Goal: Task Accomplishment & Management: Use online tool/utility

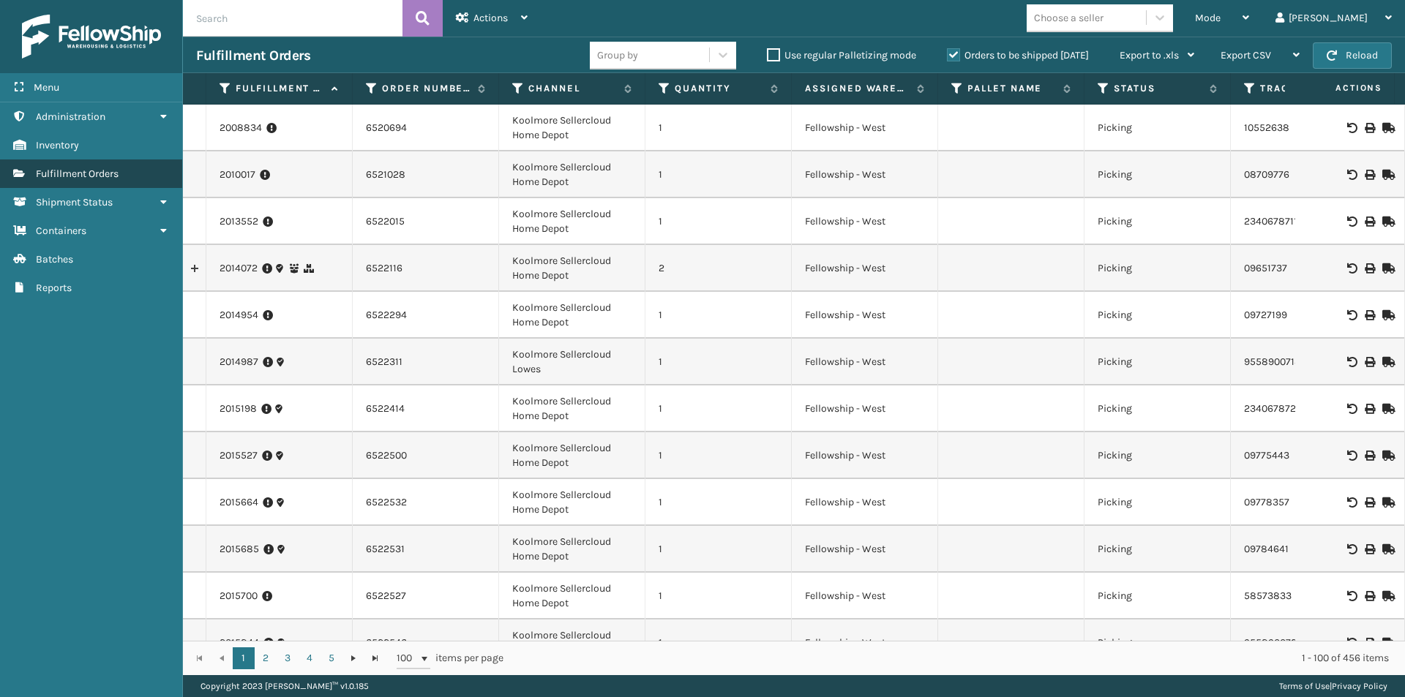
click at [124, 174] on link "Fulfillment Orders" at bounding box center [91, 173] width 182 height 29
click at [1249, 14] on icon at bounding box center [1245, 17] width 7 height 10
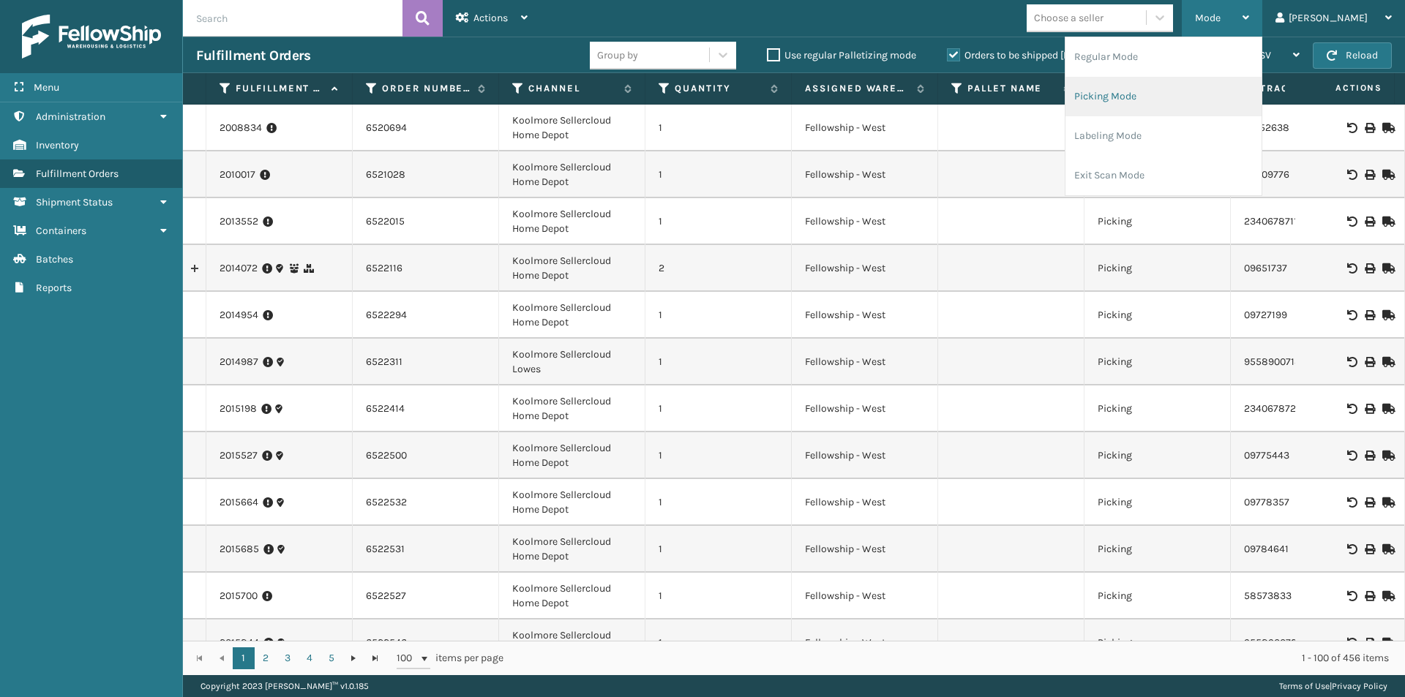
click at [1179, 97] on li "Picking Mode" at bounding box center [1163, 97] width 196 height 40
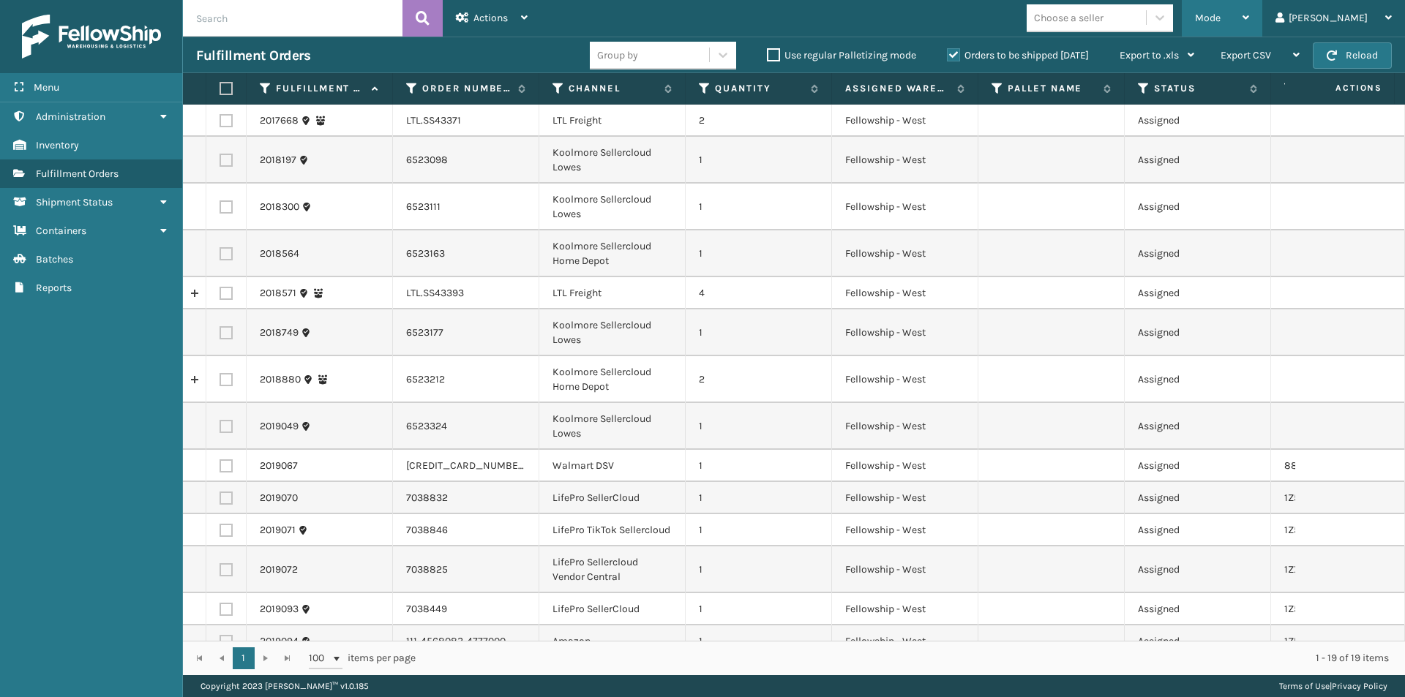
click at [1249, 10] on div "Mode" at bounding box center [1222, 18] width 54 height 37
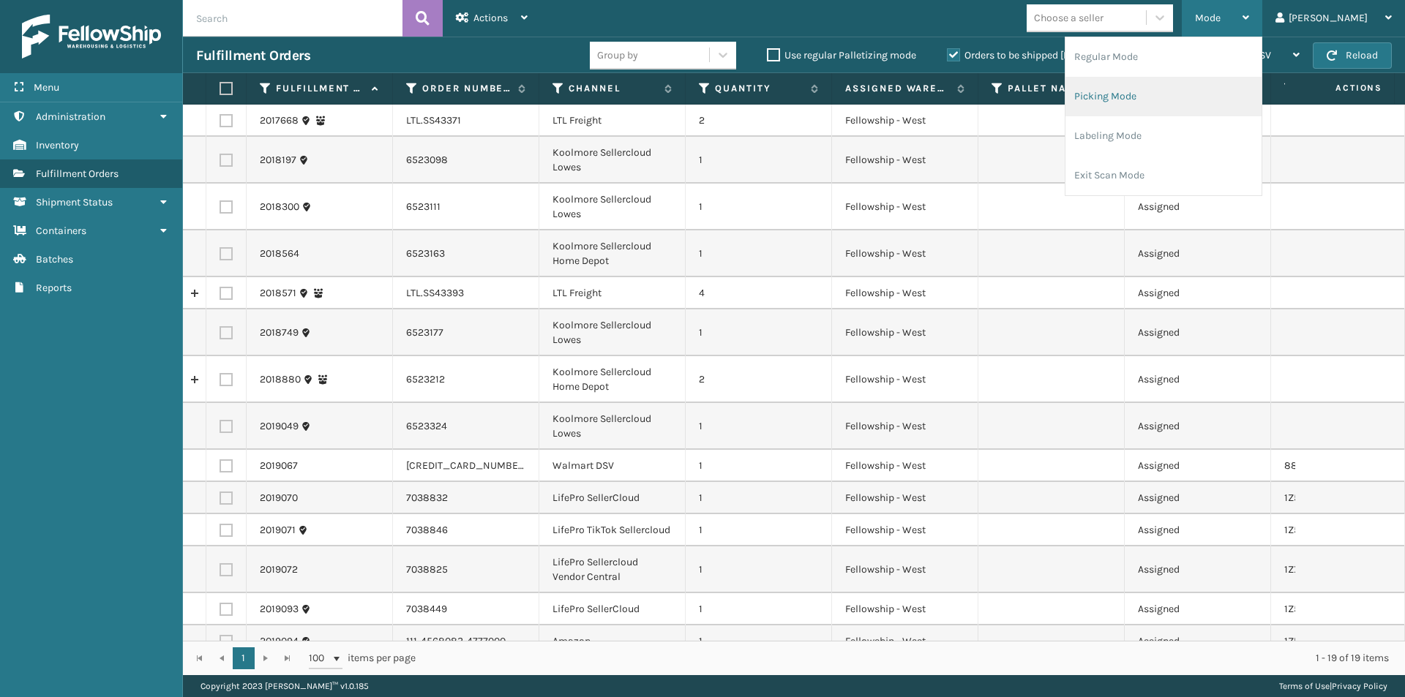
click at [1203, 106] on li "Picking Mode" at bounding box center [1163, 97] width 196 height 40
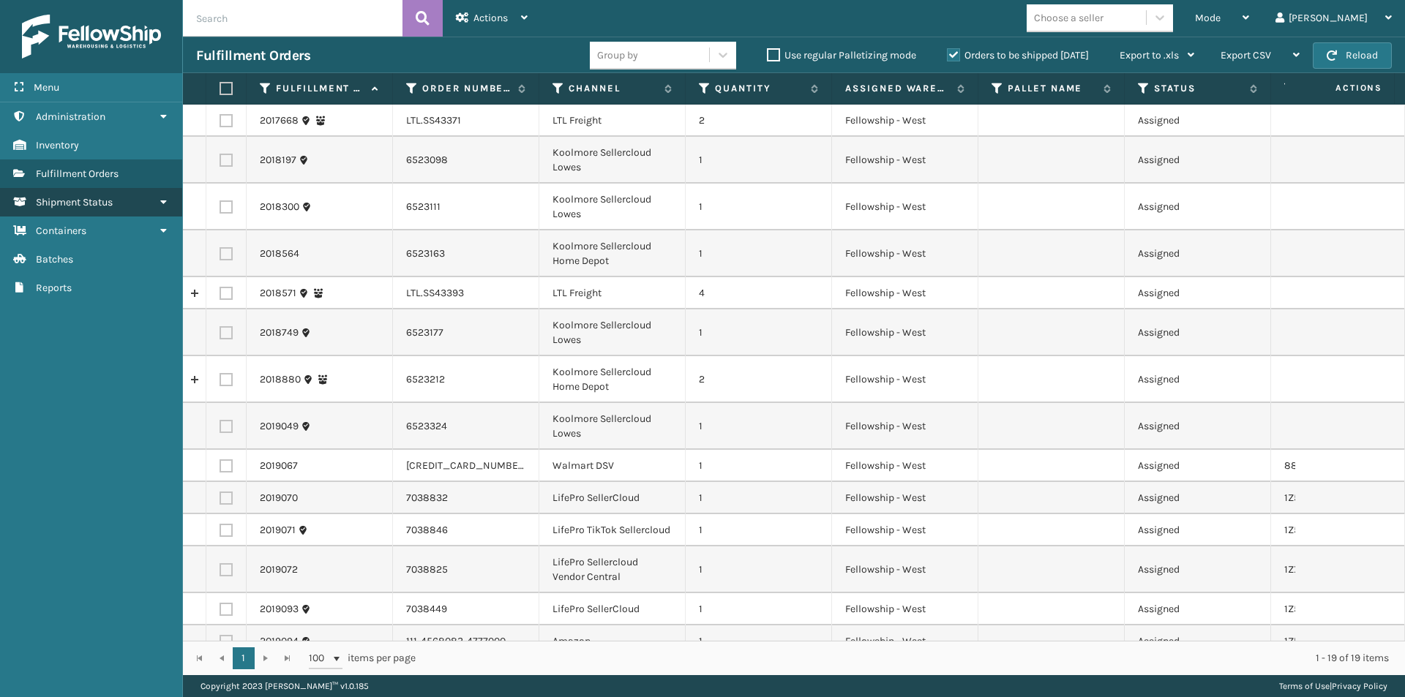
click at [119, 202] on link "Shipment Status" at bounding box center [91, 202] width 182 height 29
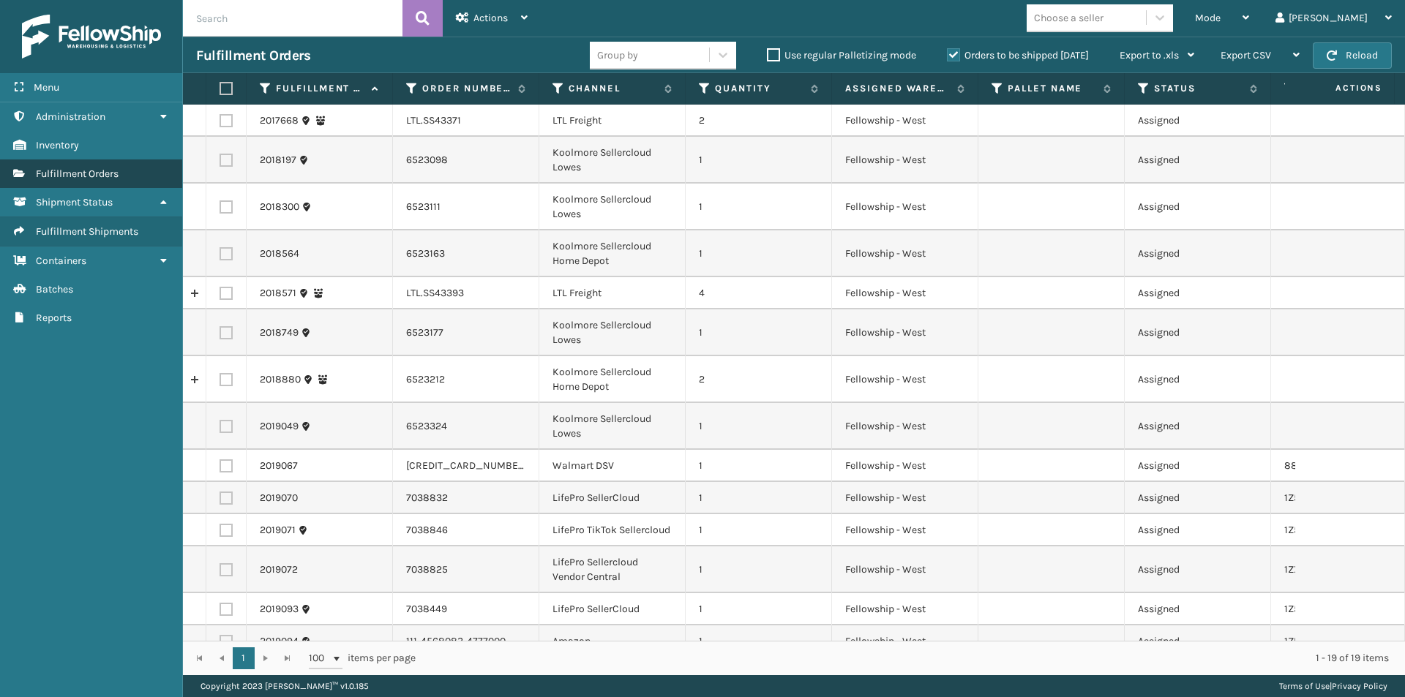
click at [125, 179] on link "Fulfillment Orders" at bounding box center [91, 173] width 182 height 29
click at [1249, 14] on icon at bounding box center [1245, 17] width 7 height 10
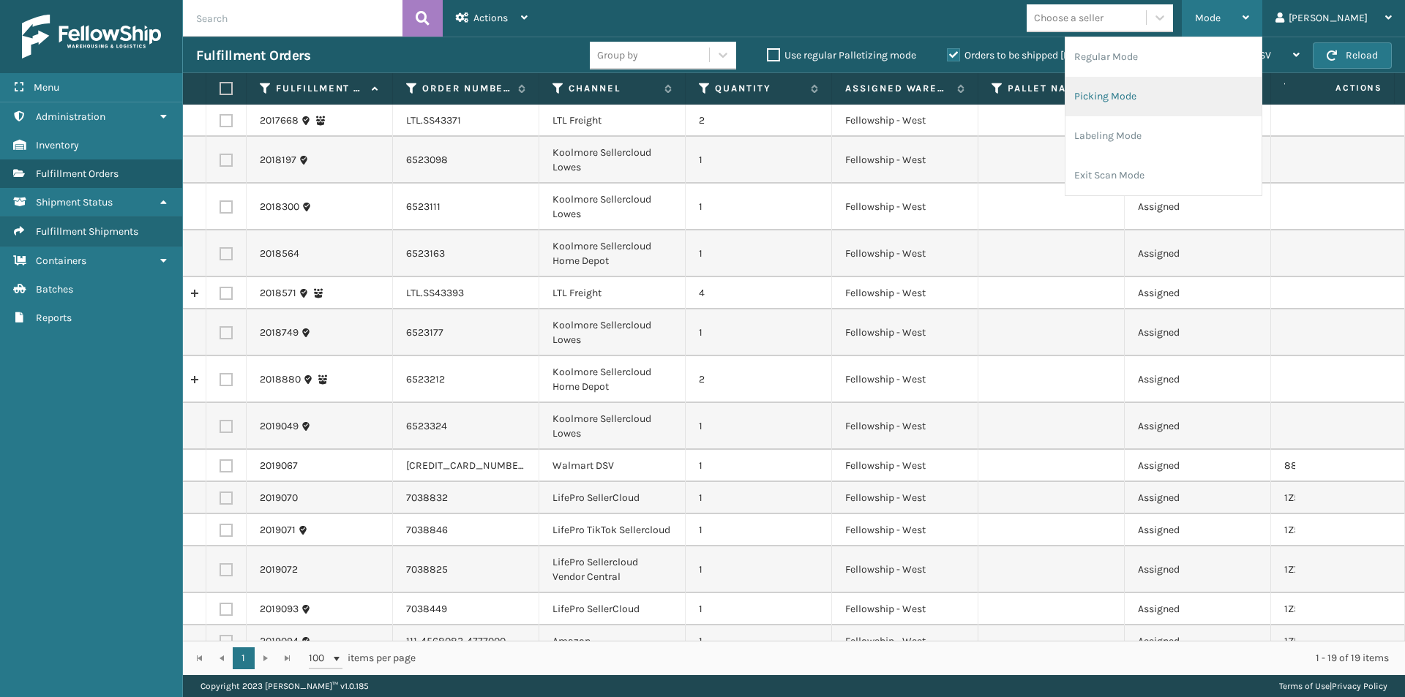
click at [1201, 99] on li "Picking Mode" at bounding box center [1163, 97] width 196 height 40
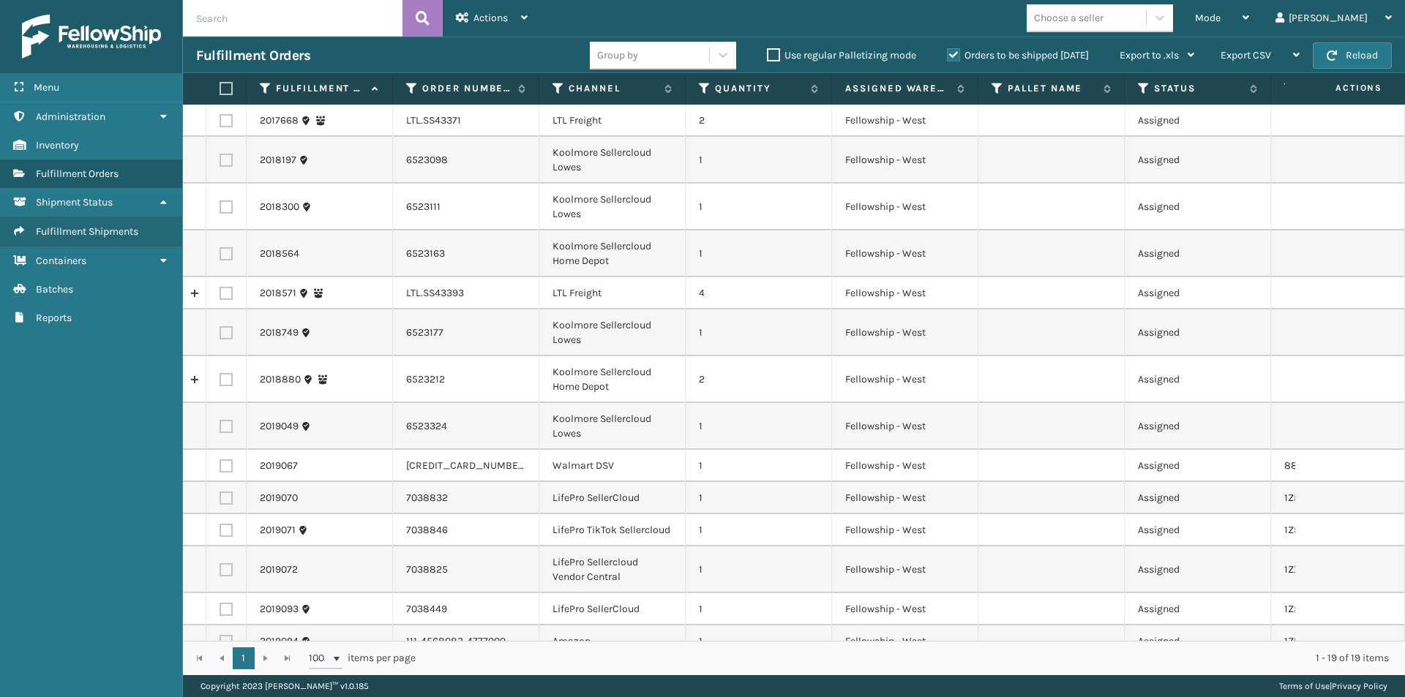
click at [226, 86] on label at bounding box center [223, 88] width 9 height 13
click at [220, 86] on input "checkbox" at bounding box center [219, 89] width 1 height 10
checkbox input "true"
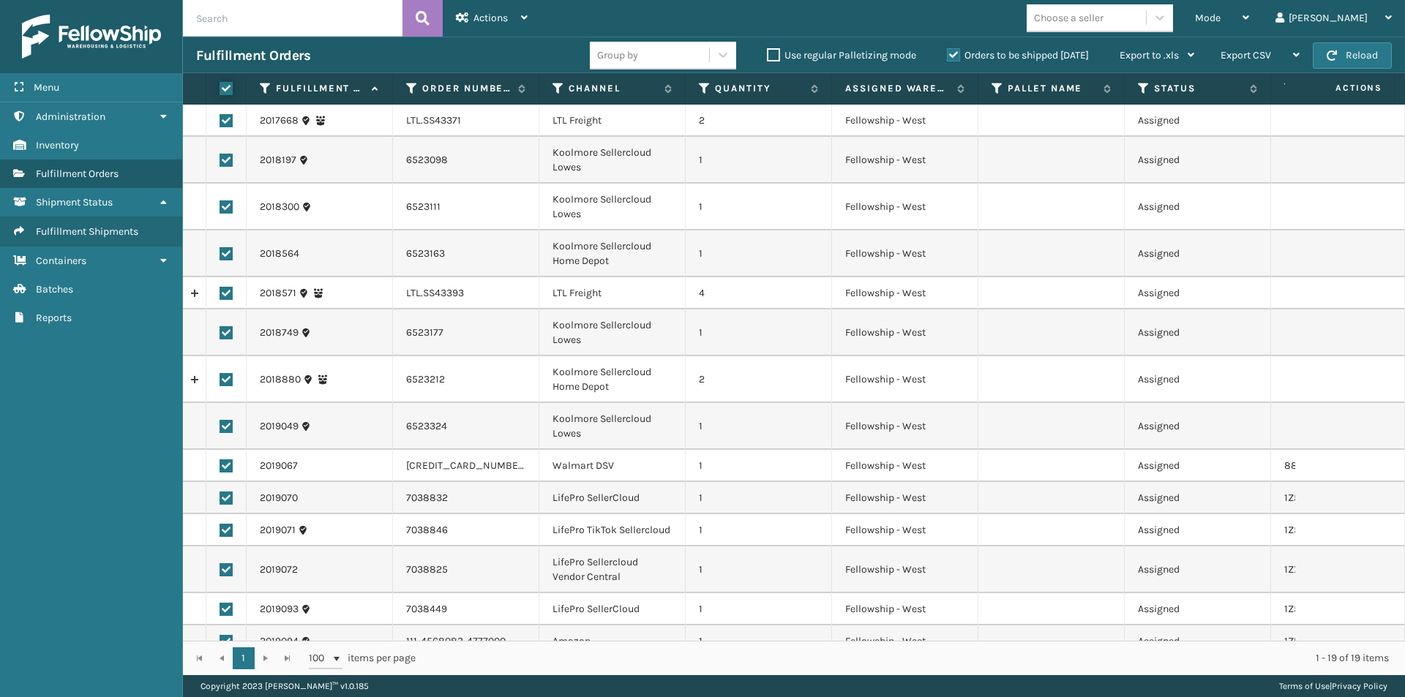
checkbox input "true"
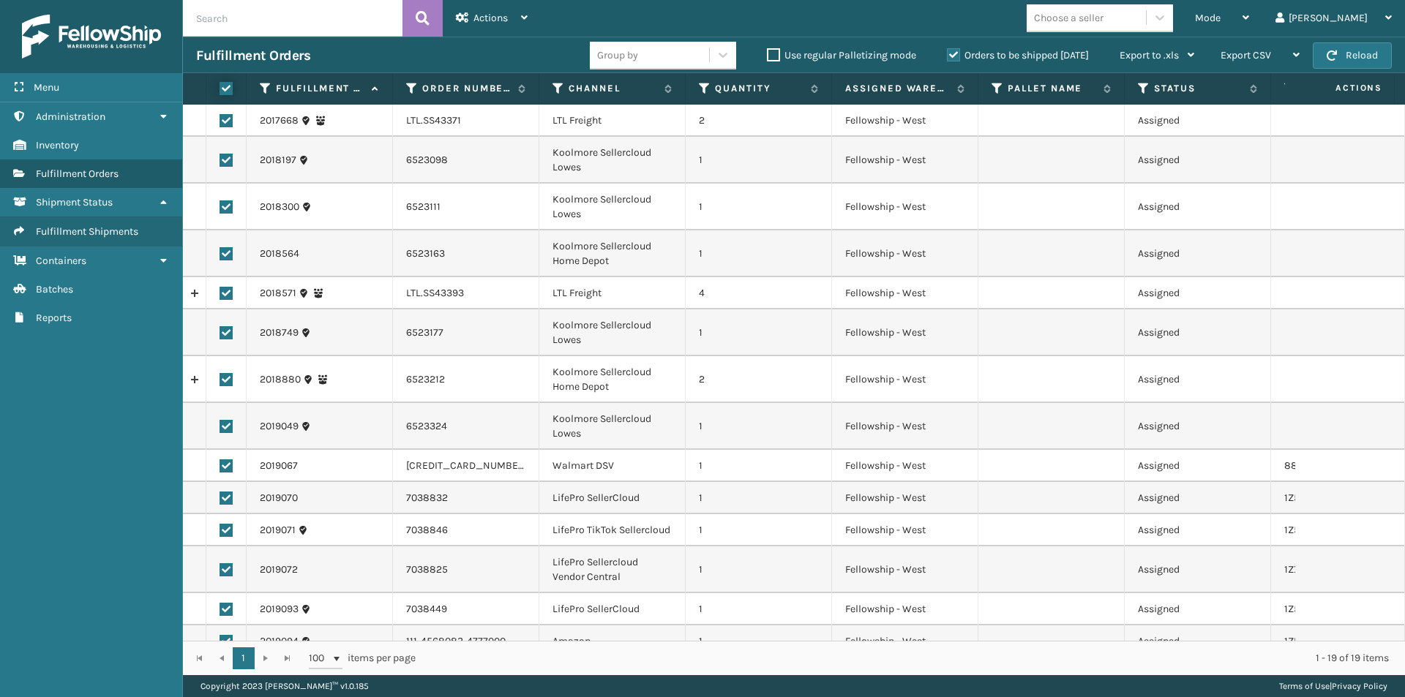
checkbox input "true"
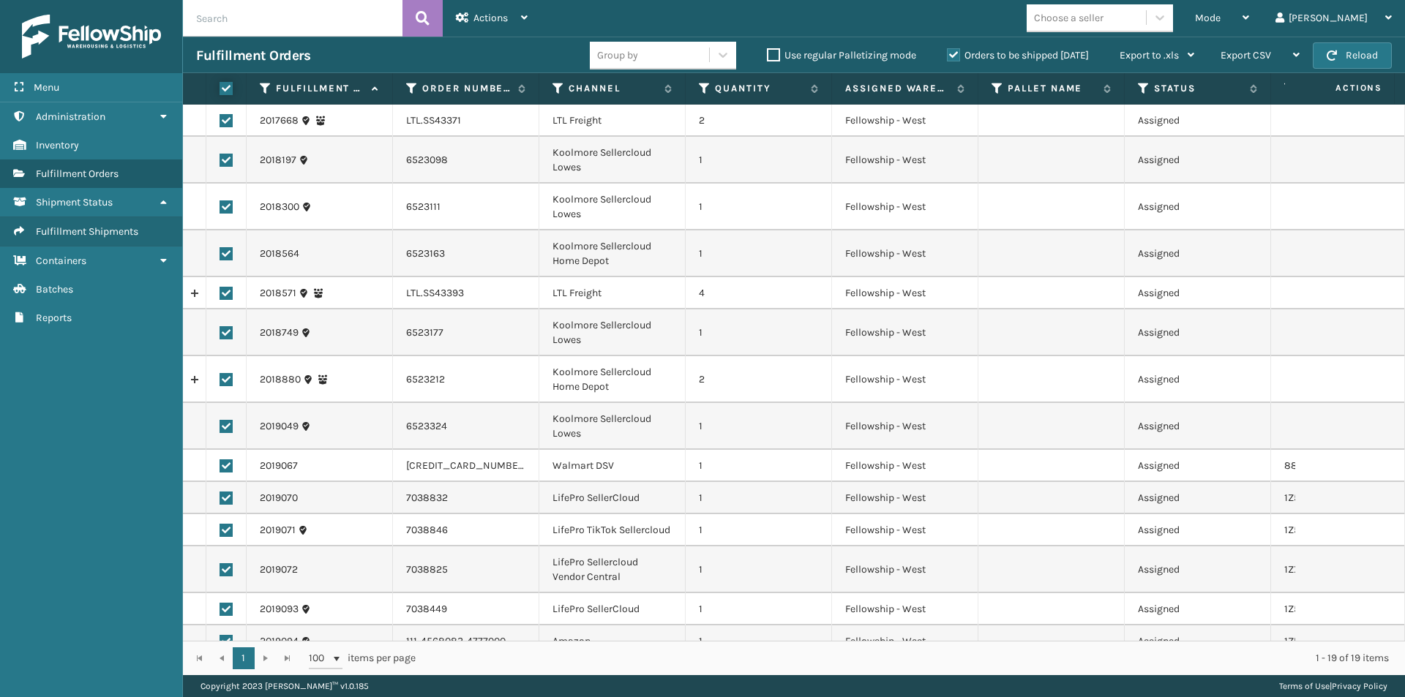
checkbox input "true"
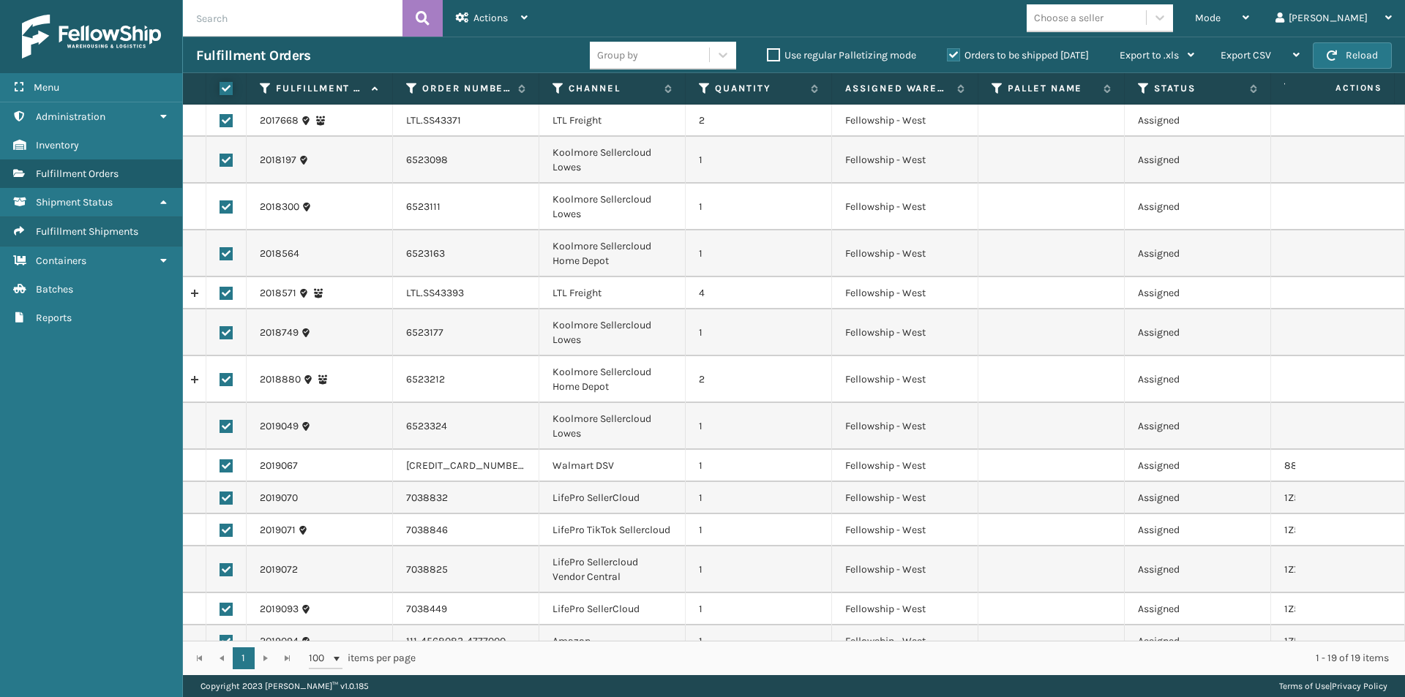
checkbox input "true"
click at [114, 181] on link "Fulfillment Orders" at bounding box center [91, 173] width 182 height 29
click at [1249, 15] on icon at bounding box center [1245, 17] width 7 height 10
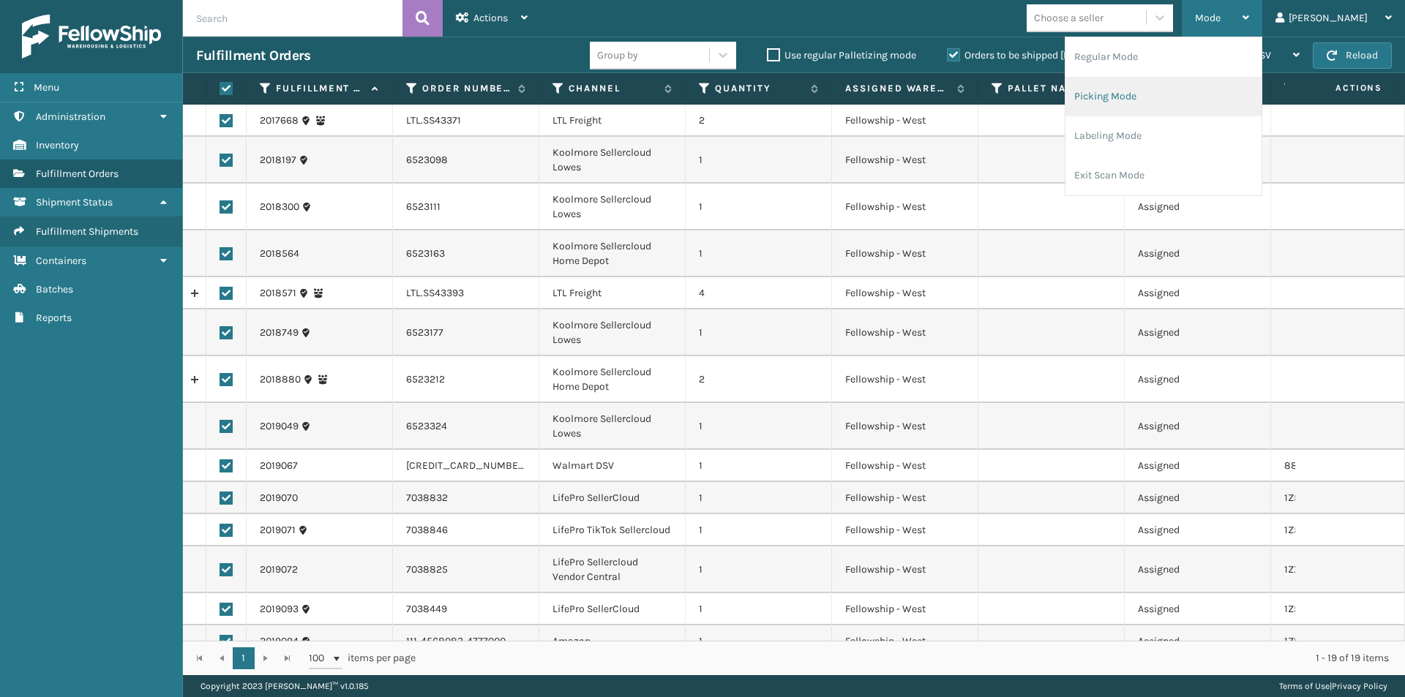
click at [1180, 97] on li "Picking Mode" at bounding box center [1163, 97] width 196 height 40
